Goal: Task Accomplishment & Management: Manage account settings

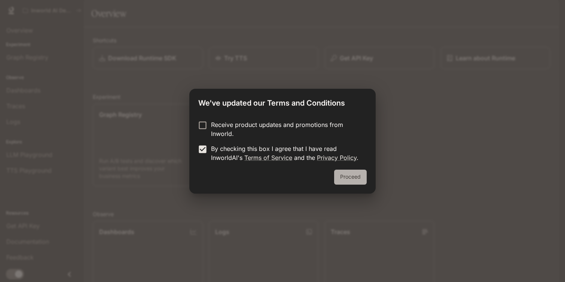
click at [348, 176] on button "Proceed" at bounding box center [350, 176] width 33 height 15
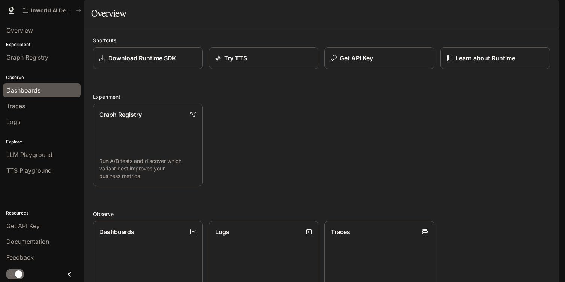
click at [30, 92] on span "Dashboards" at bounding box center [23, 90] width 34 height 9
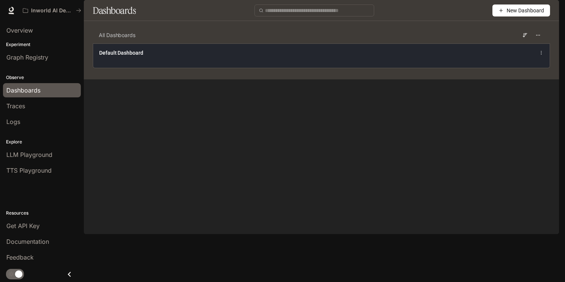
click at [106, 56] on span "Default Dashboard" at bounding box center [121, 52] width 44 height 7
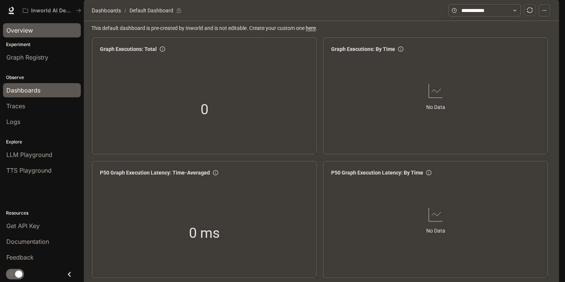
click at [28, 29] on span "Overview" at bounding box center [19, 30] width 27 height 9
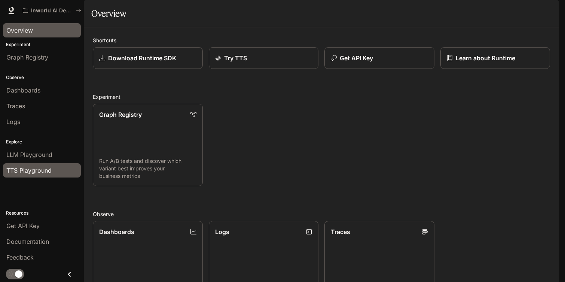
click at [28, 169] on span "TTS Playground" at bounding box center [28, 170] width 45 height 9
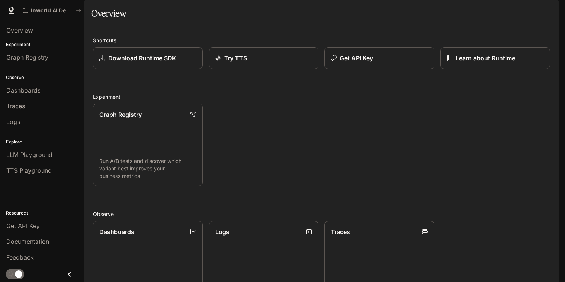
click at [498, 12] on span "Documentation" at bounding box center [513, 10] width 37 height 9
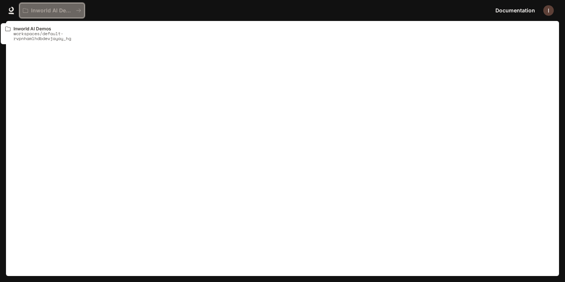
click at [56, 9] on p "Inworld AI Demos" at bounding box center [52, 10] width 42 height 6
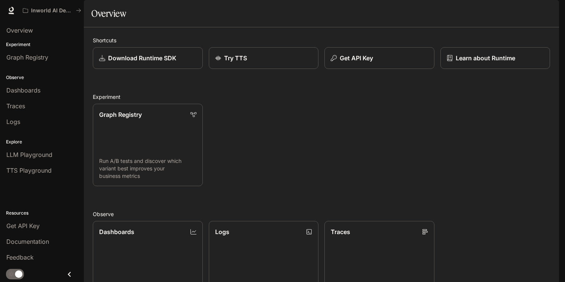
scroll to position [174, 0]
click at [545, 12] on img "button" at bounding box center [548, 10] width 10 height 10
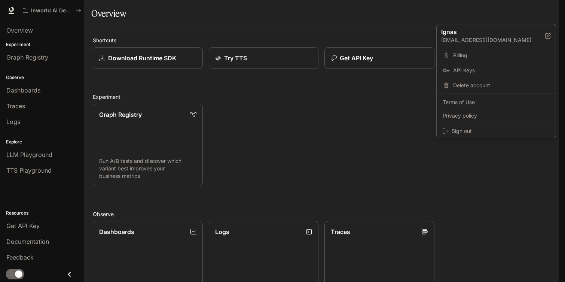
click at [547, 14] on div at bounding box center [282, 141] width 565 height 282
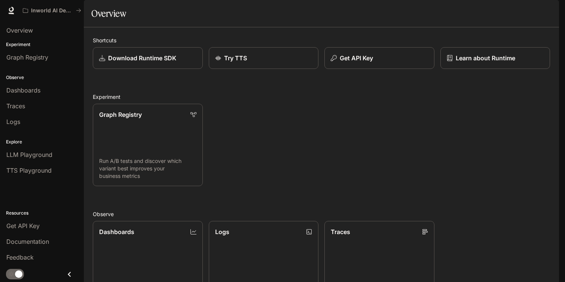
click at [547, 12] on img "button" at bounding box center [548, 10] width 10 height 10
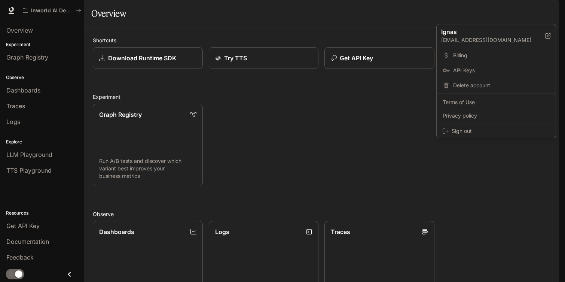
click at [547, 12] on div at bounding box center [282, 141] width 565 height 282
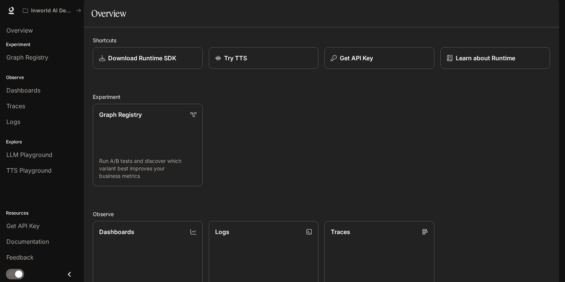
click at [544, 10] on img "button" at bounding box center [548, 10] width 10 height 10
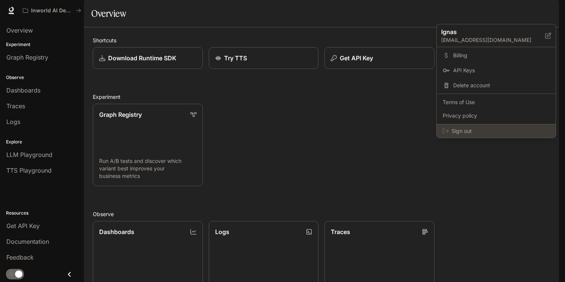
click at [459, 129] on span "Sign out" at bounding box center [500, 130] width 98 height 7
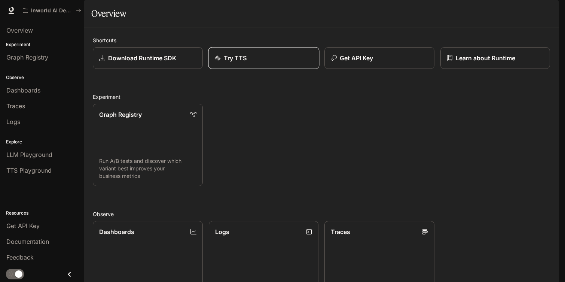
click at [261, 69] on link "Try TTS" at bounding box center [263, 58] width 111 height 22
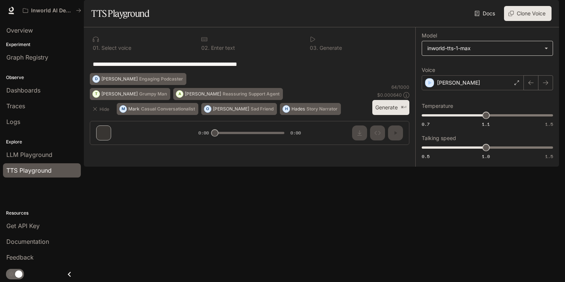
click at [542, 68] on body "**********" at bounding box center [282, 141] width 565 height 282
click at [542, 68] on div at bounding box center [282, 141] width 565 height 282
click at [32, 57] on span "Graph Registry" at bounding box center [27, 57] width 42 height 9
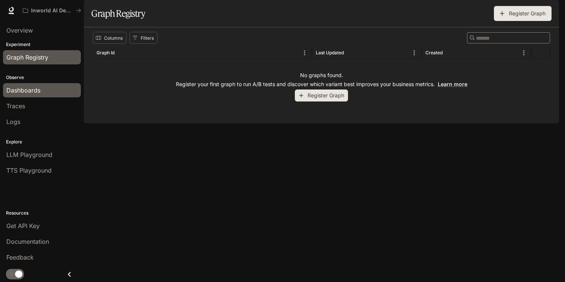
click at [22, 89] on span "Dashboards" at bounding box center [23, 90] width 34 height 9
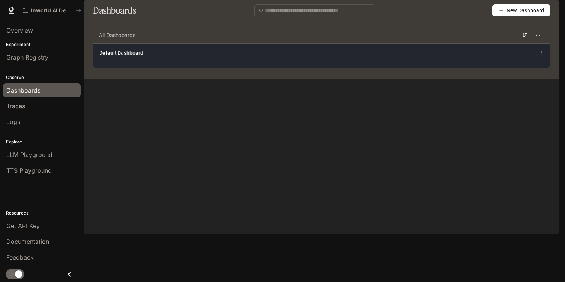
click at [135, 56] on span "Default Dashboard" at bounding box center [121, 52] width 44 height 7
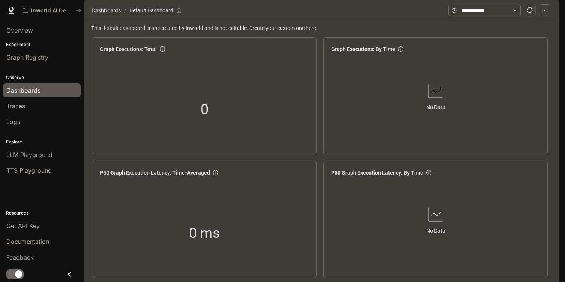
scroll to position [786, 0]
click at [20, 101] on span "Traces" at bounding box center [15, 105] width 19 height 9
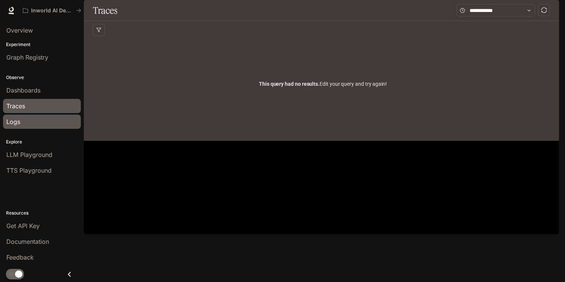
click at [20, 124] on span "Logs" at bounding box center [13, 121] width 14 height 9
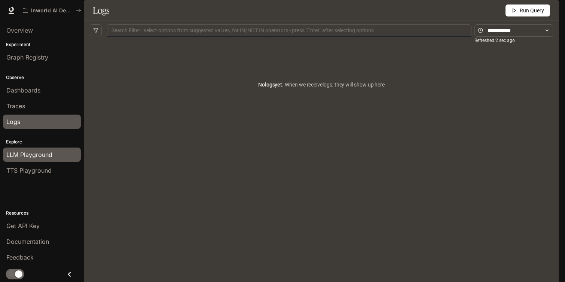
click at [32, 156] on span "LLM Playground" at bounding box center [29, 154] width 46 height 9
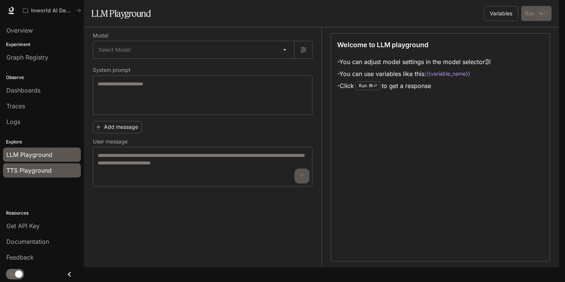
click at [32, 169] on span "TTS Playground" at bounding box center [28, 170] width 45 height 9
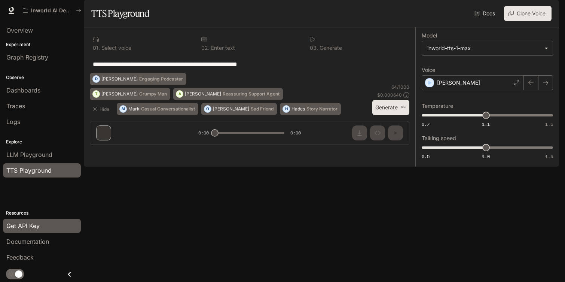
click at [28, 224] on span "Get API Key" at bounding box center [22, 225] width 33 height 9
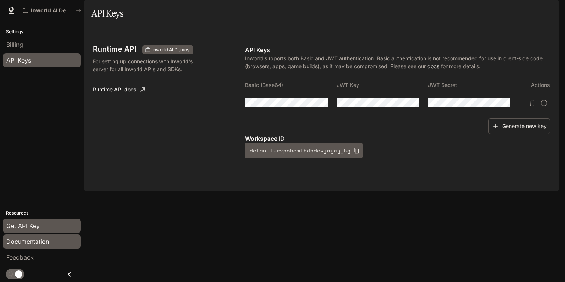
click at [28, 242] on span "Documentation" at bounding box center [27, 241] width 43 height 9
